Goal: Find contact information: Find contact information

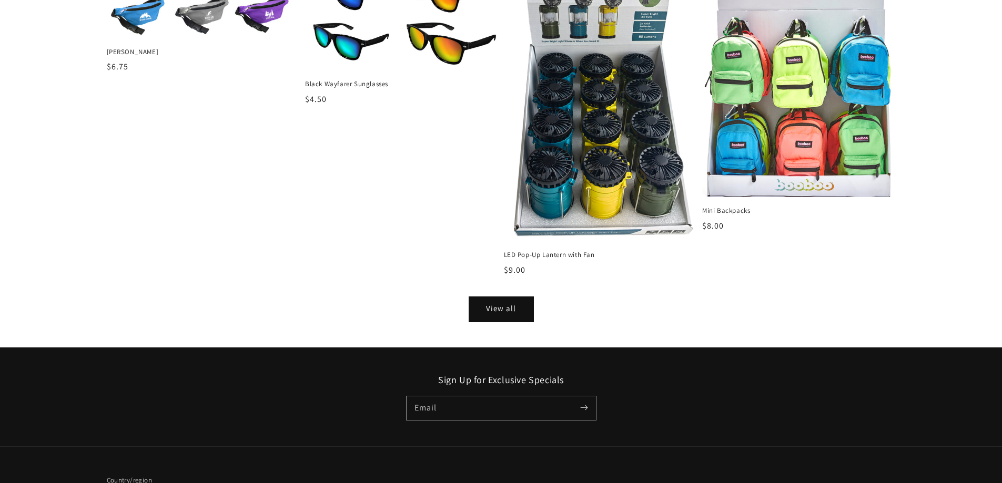
scroll to position [1388, 0]
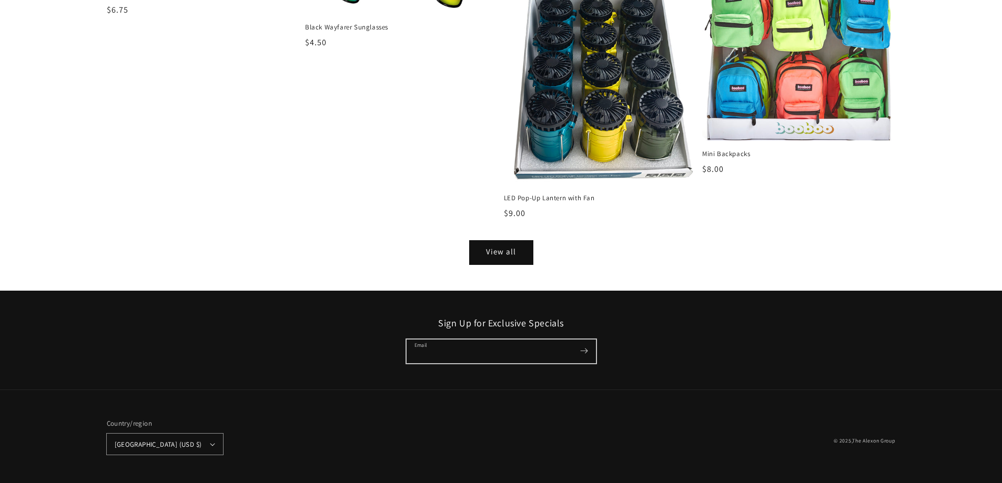
click at [460, 353] on input "Email" at bounding box center [500, 352] width 189 height 24
click at [446, 353] on input "Email" at bounding box center [500, 352] width 189 height 24
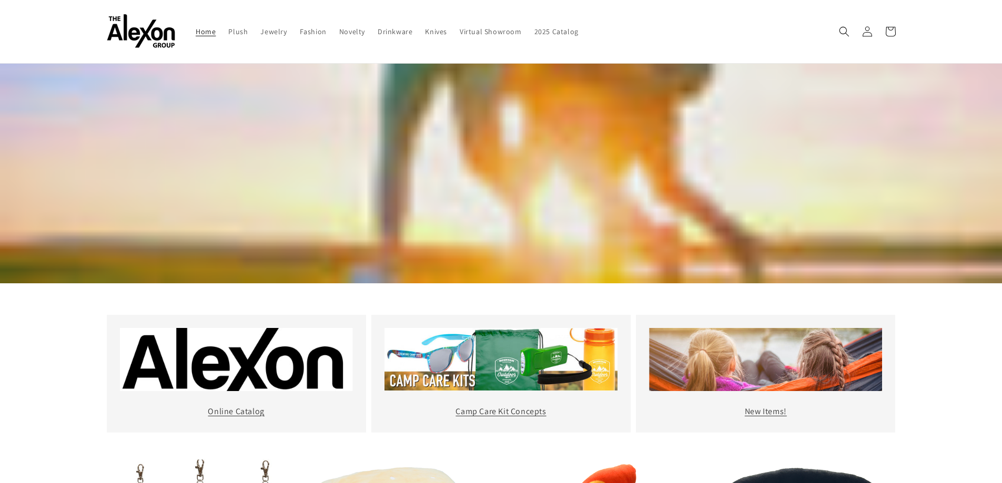
scroll to position [0, 0]
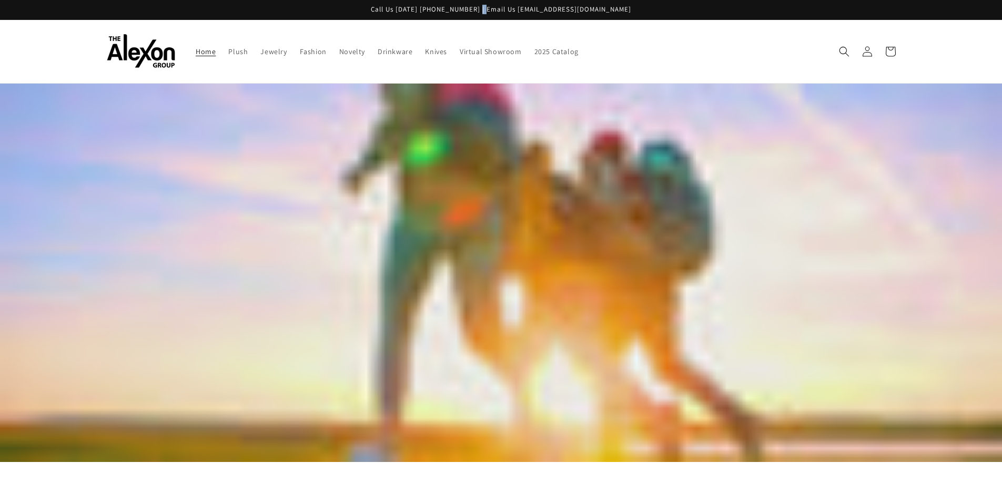
drag, startPoint x: 524, startPoint y: 8, endPoint x: 615, endPoint y: 13, distance: 91.1
click at [615, 13] on p "Call Us [DATE] [PHONE_NUMBER] | Email Us [EMAIL_ADDRESS][DOMAIN_NAME]" at bounding box center [501, 9] width 1002 height 19
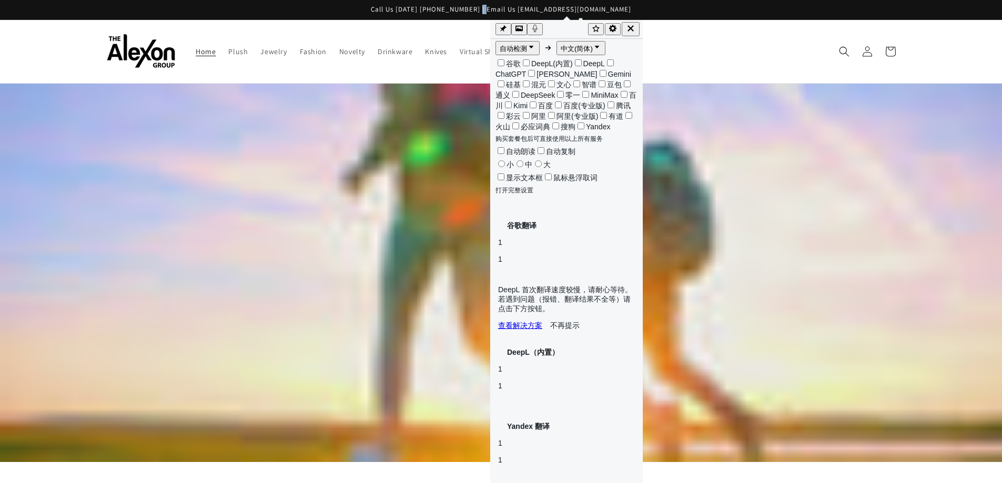
copy p "alexongroup"
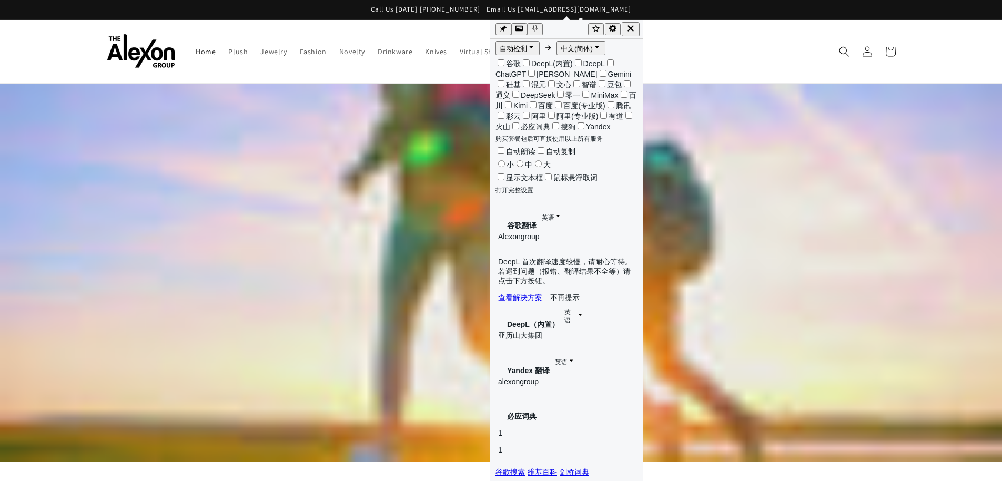
click at [439, 36] on header "Home Plush Jewelry Fashion Novelty Drinkware Knives Virtual Showroom 2025 Catal…" at bounding box center [500, 51] width 841 height 63
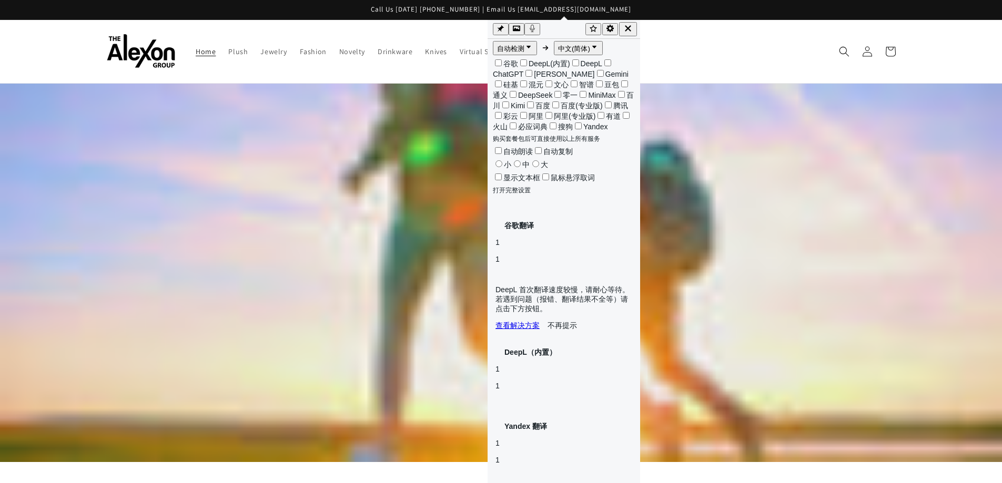
drag, startPoint x: 525, startPoint y: 8, endPoint x: 605, endPoint y: 8, distance: 80.4
click at [605, 8] on p "Call Us [DATE] [PHONE_NUMBER] | Email Us [EMAIL_ADDRESS][DOMAIN_NAME]" at bounding box center [501, 9] width 1002 height 19
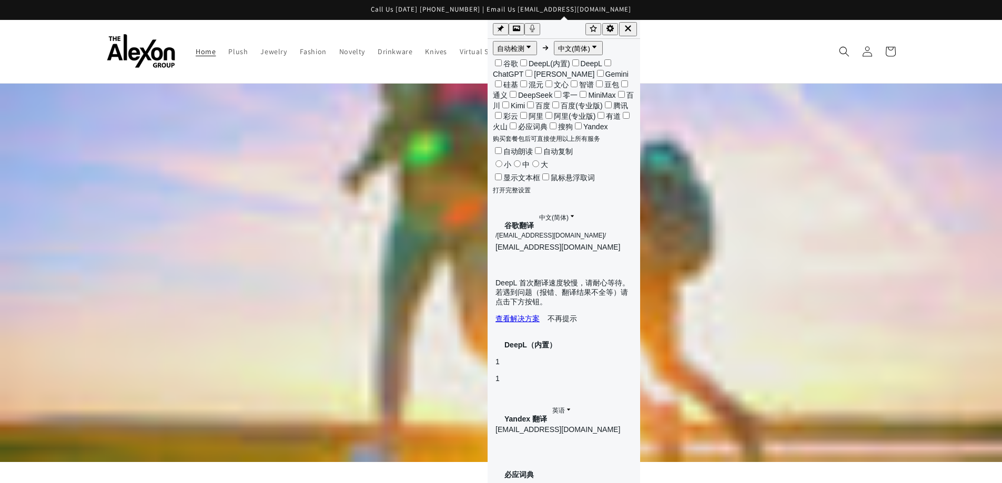
copy p "[EMAIL_ADDRESS][DOMAIN_NAME]"
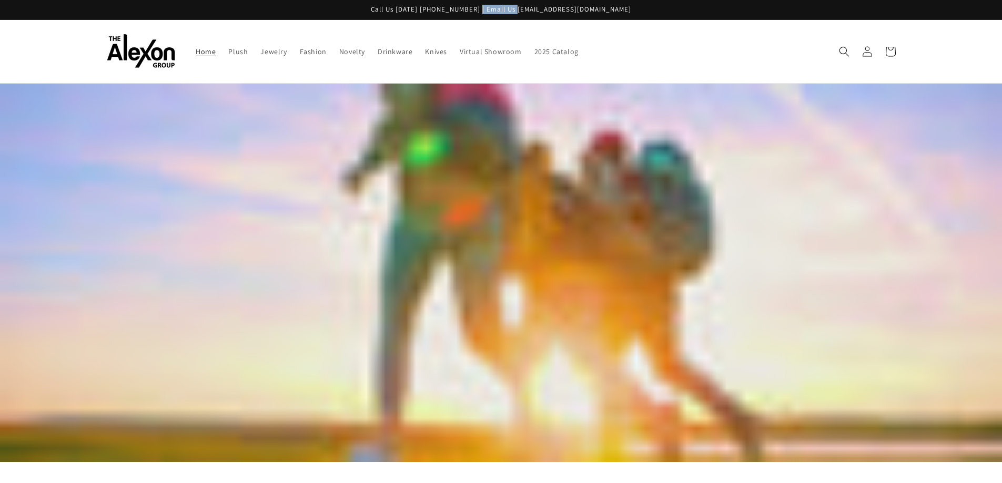
drag, startPoint x: 445, startPoint y: 8, endPoint x: 501, endPoint y: 3, distance: 56.5
click at [490, 6] on p "Call Us [DATE] [PHONE_NUMBER] | Email Us [EMAIL_ADDRESS][DOMAIN_NAME]" at bounding box center [501, 9] width 1002 height 19
copy p "[PHONE_NUMBER]"
